Goal: Find specific page/section: Find specific page/section

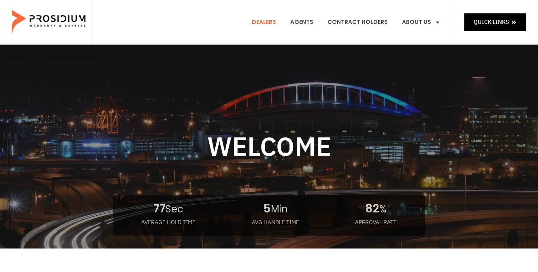
click at [274, 19] on link "Dealers" at bounding box center [263, 22] width 36 height 30
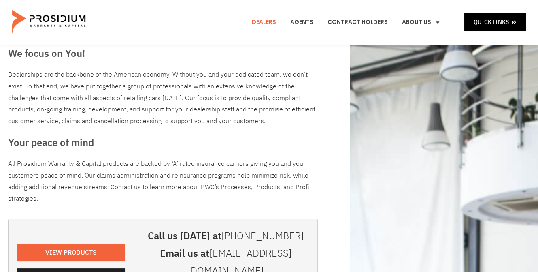
scroll to position [81, 0]
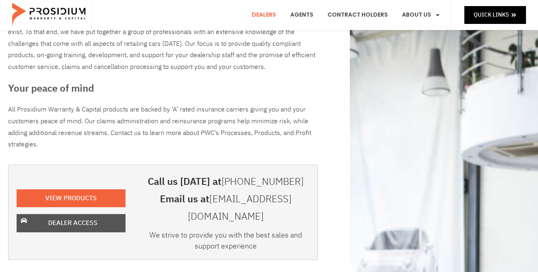
click at [76, 217] on span "Dealer Access" at bounding box center [72, 223] width 49 height 12
